Goal: Find specific page/section: Find specific page/section

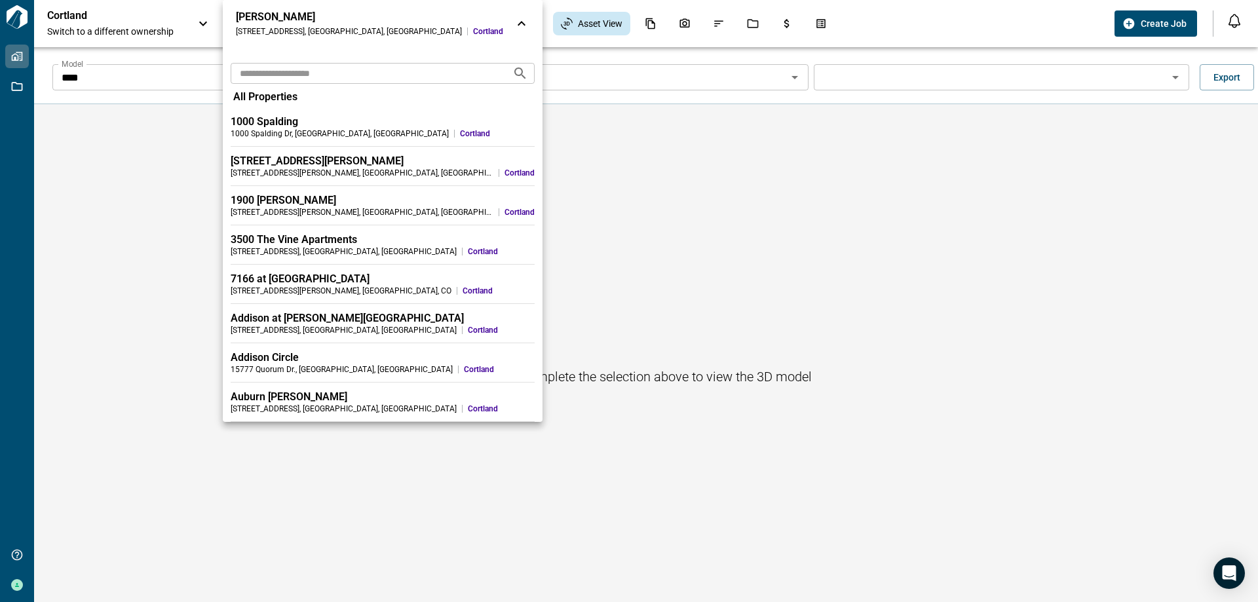
click at [330, 68] on input "text" at bounding box center [366, 73] width 271 height 24
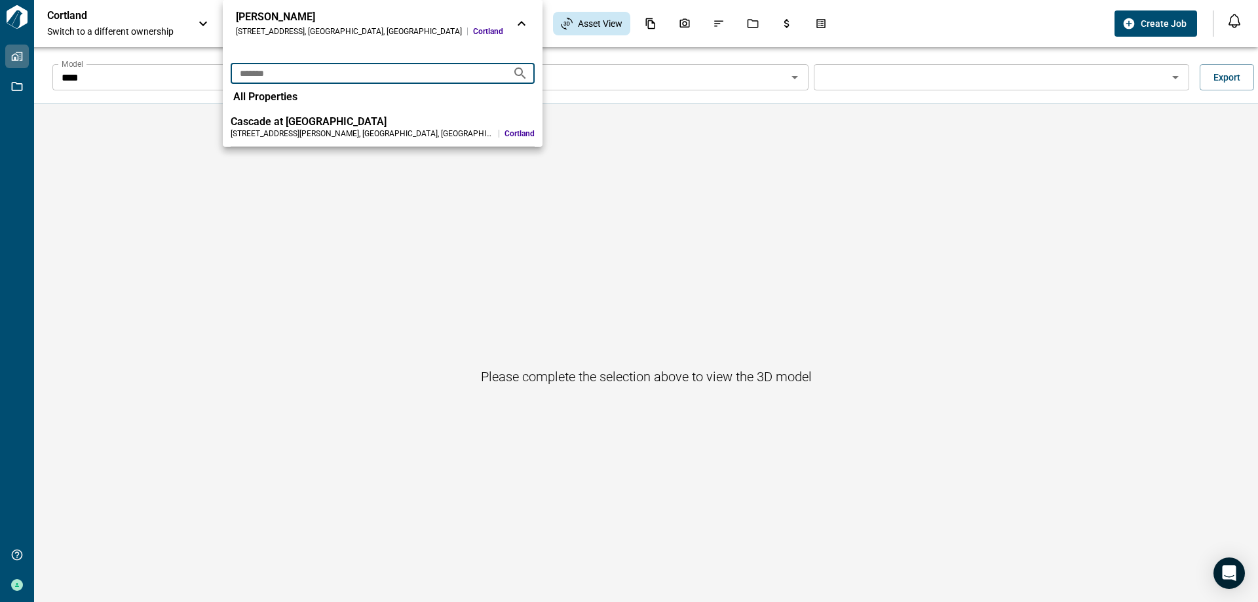
type input "*******"
click at [319, 124] on div "Cascade at [GEOGRAPHIC_DATA]" at bounding box center [383, 121] width 304 height 13
